Goal: Transaction & Acquisition: Purchase product/service

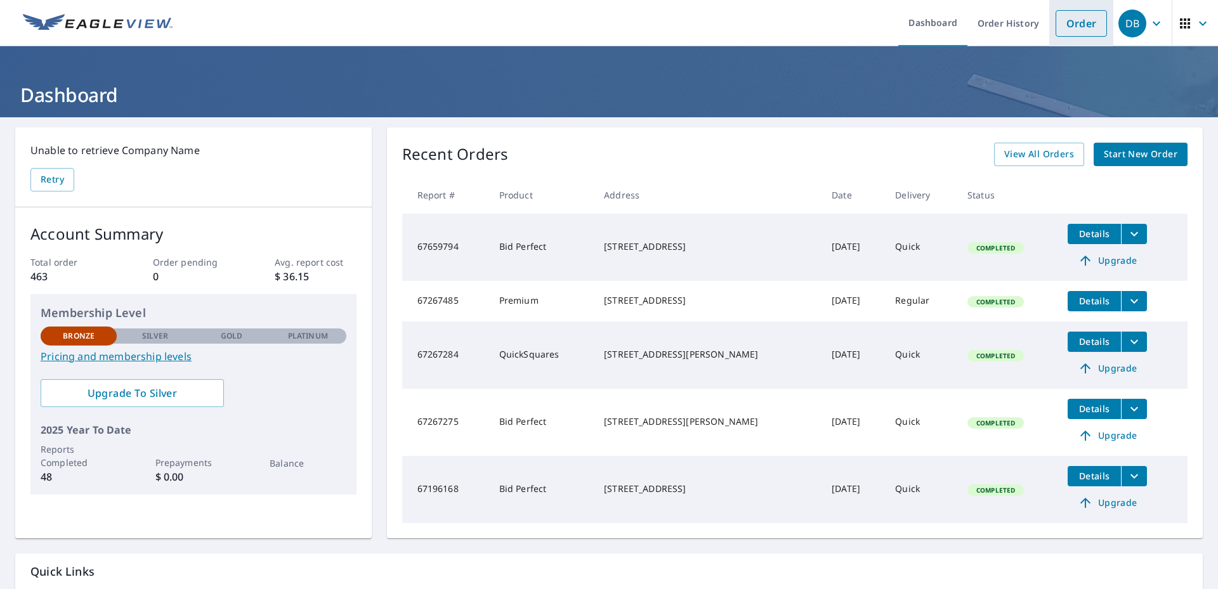
click at [1064, 21] on link "Order" at bounding box center [1081, 23] width 51 height 27
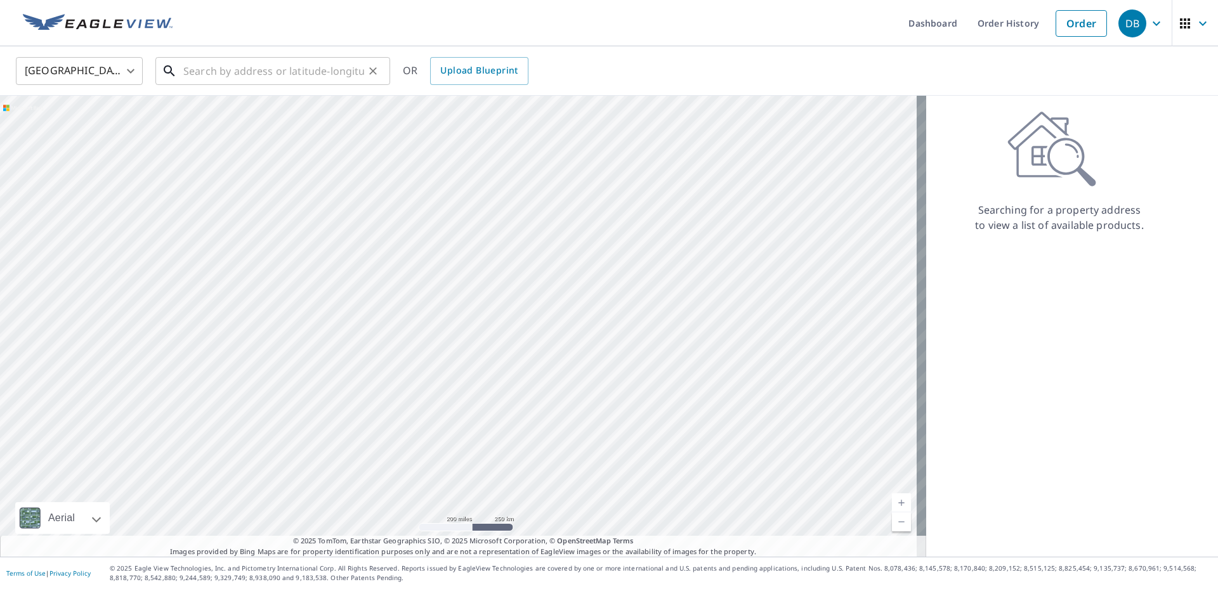
click at [214, 70] on input "text" at bounding box center [273, 71] width 181 height 36
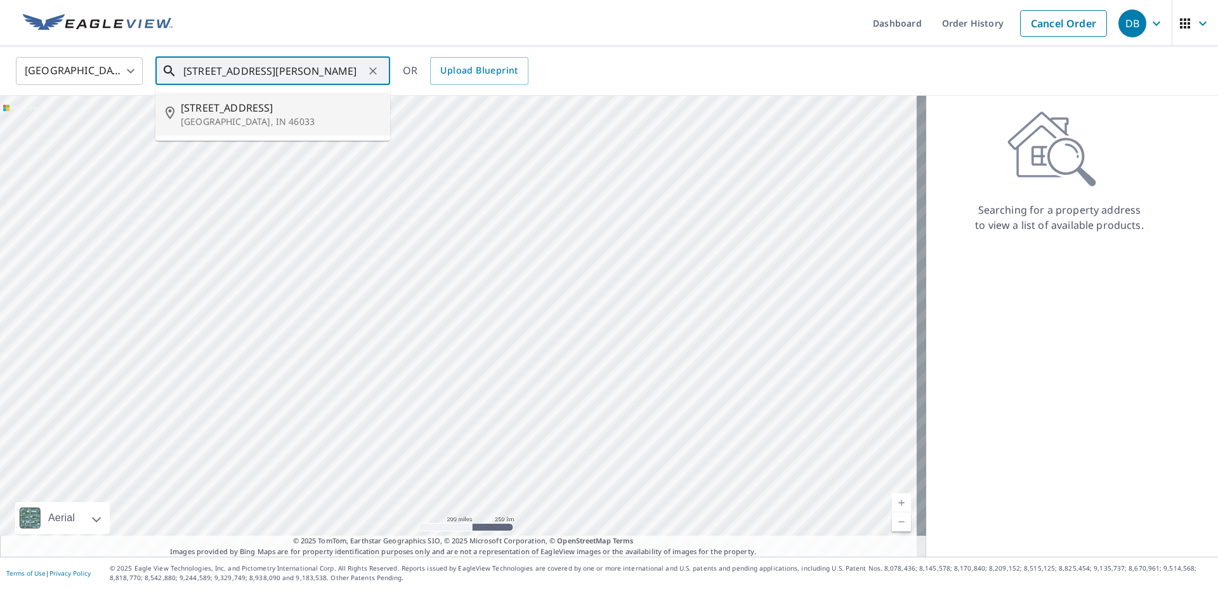
click at [206, 101] on span "[STREET_ADDRESS]" at bounding box center [280, 107] width 199 height 15
type input "[STREET_ADDRESS][PERSON_NAME]"
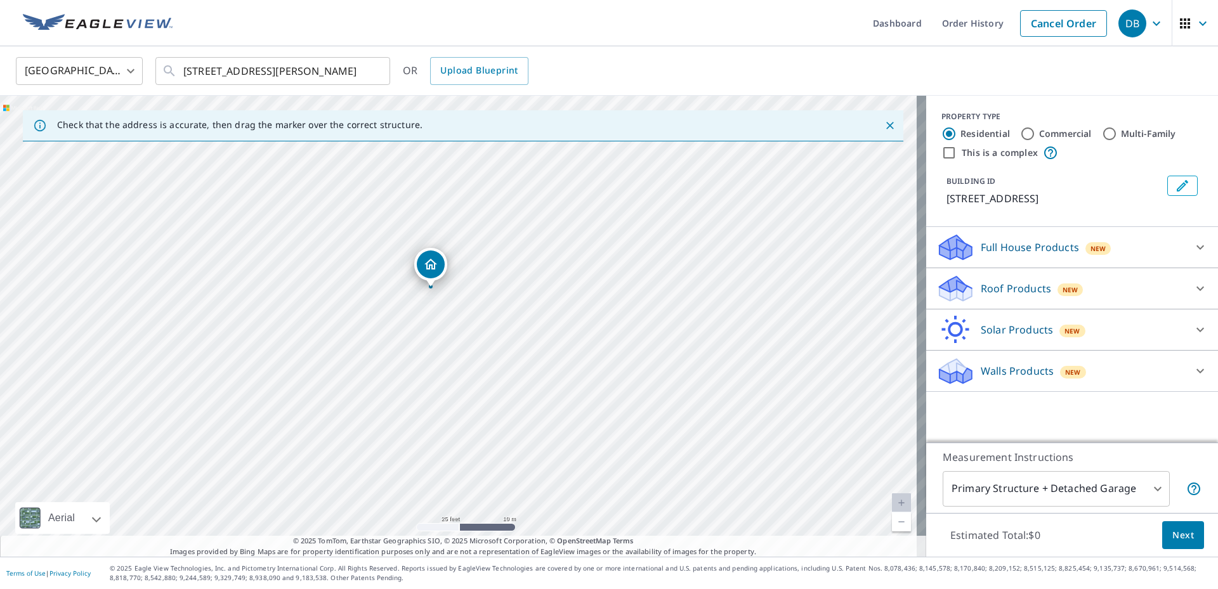
click at [1000, 282] on p "Roof Products" at bounding box center [1016, 288] width 70 height 15
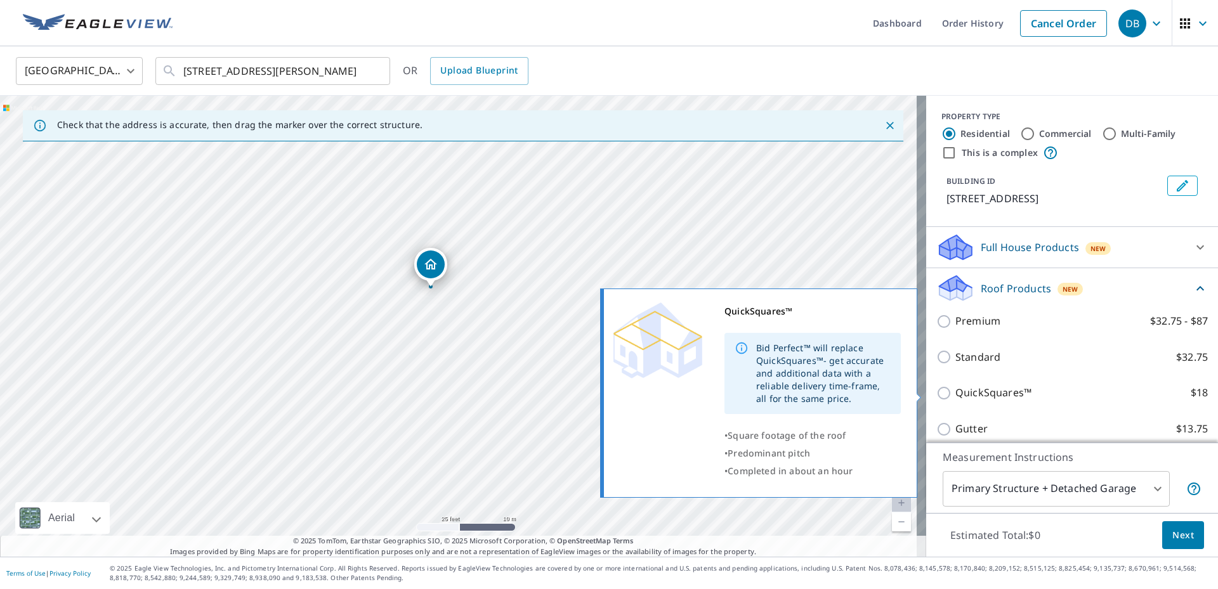
click at [936, 391] on input "QuickSquares™ $18" at bounding box center [945, 393] width 19 height 15
checkbox input "true"
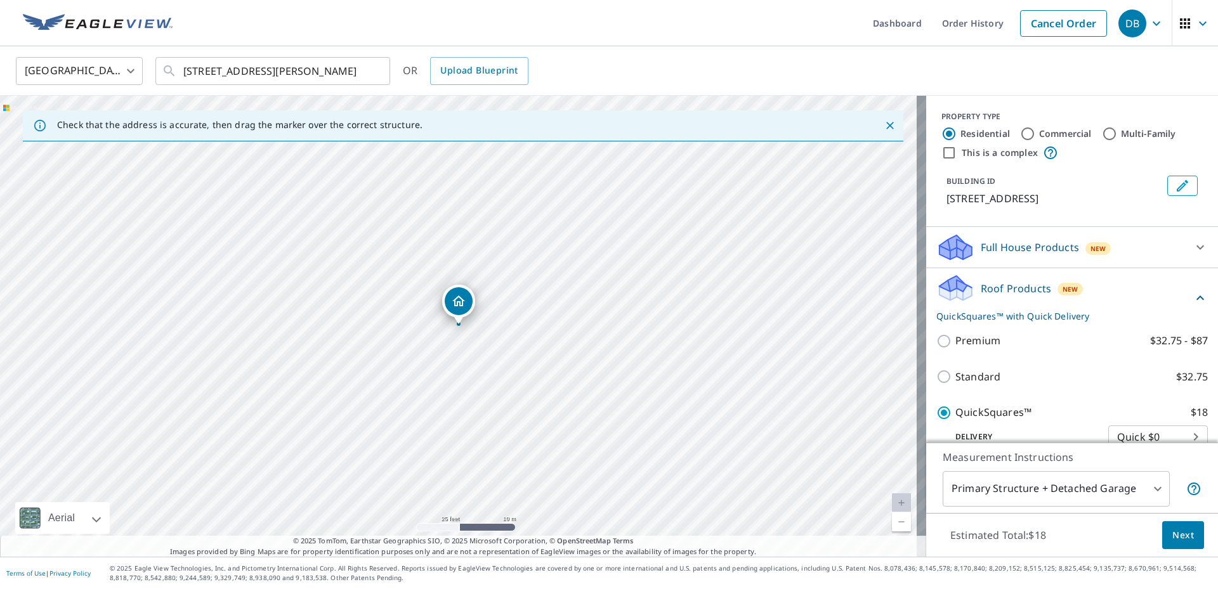
click at [1172, 532] on span "Next" at bounding box center [1183, 536] width 22 height 16
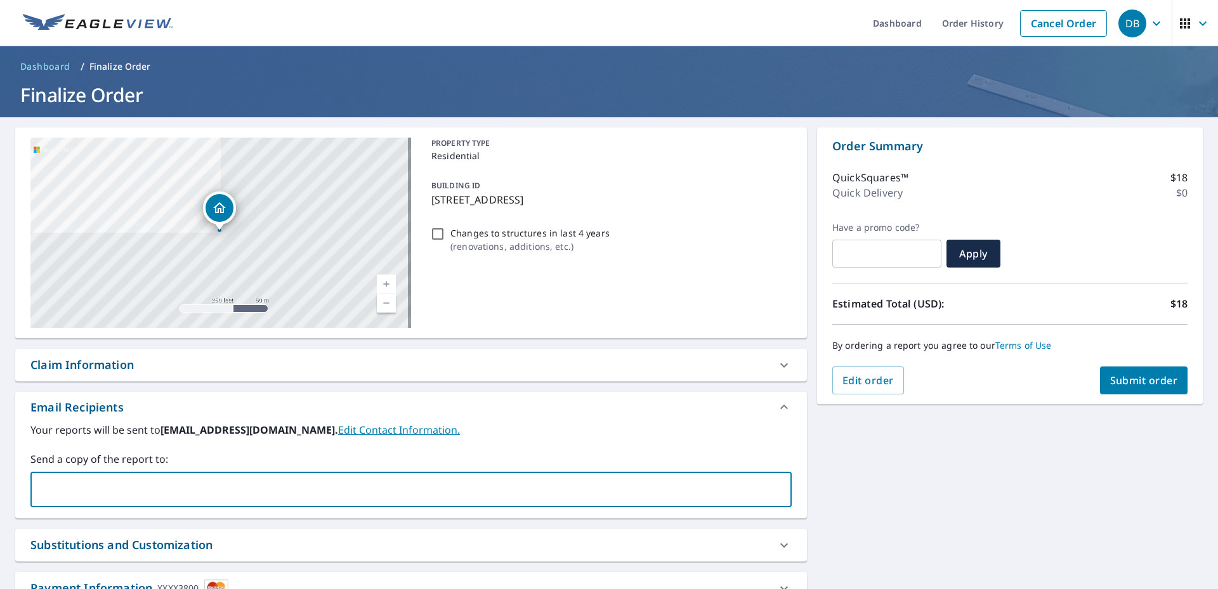
click at [49, 485] on input "text" at bounding box center [401, 490] width 731 height 24
type input "[EMAIL_ADDRESS][DOMAIN_NAME]"
click at [1122, 377] on span "Submit order" at bounding box center [1144, 381] width 68 height 14
checkbox input "true"
